Goal: Transaction & Acquisition: Purchase product/service

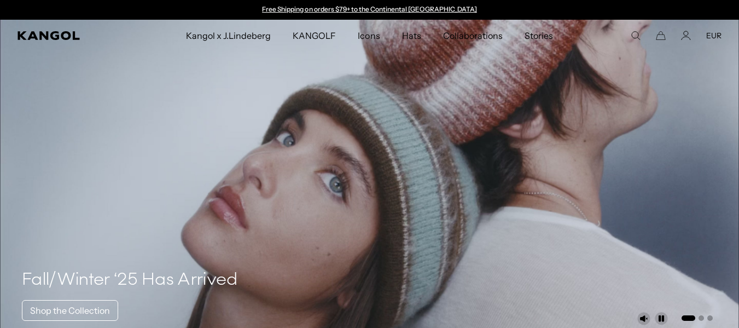
click at [633, 33] on icon "Search here" at bounding box center [635, 36] width 10 height 10
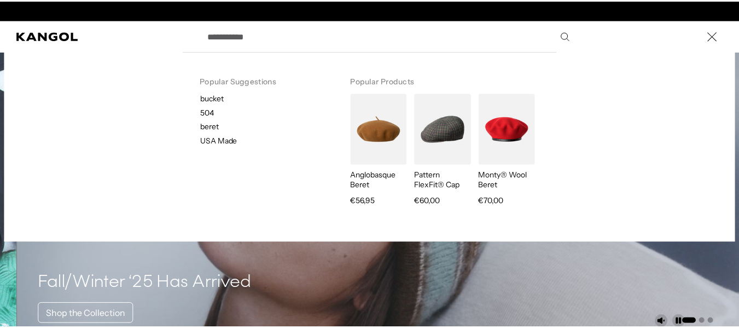
scroll to position [0, 225]
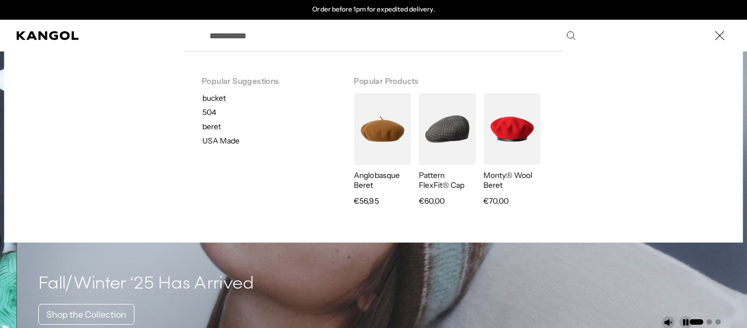
click at [202, 126] on p "beret" at bounding box center [269, 126] width 134 height 10
type input "*****"
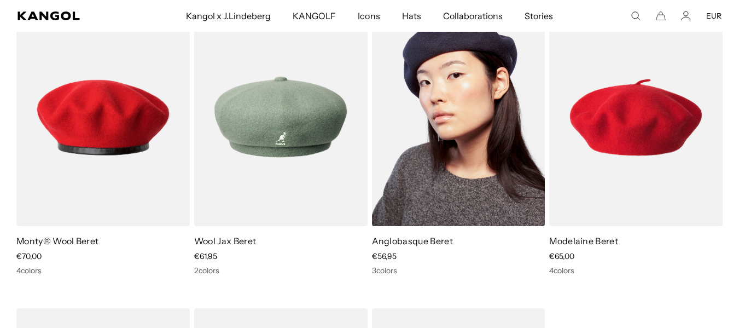
scroll to position [0, 225]
click at [395, 240] on link "Anglobasque Beret" at bounding box center [412, 240] width 81 height 11
